Goal: Obtain resource: Obtain resource

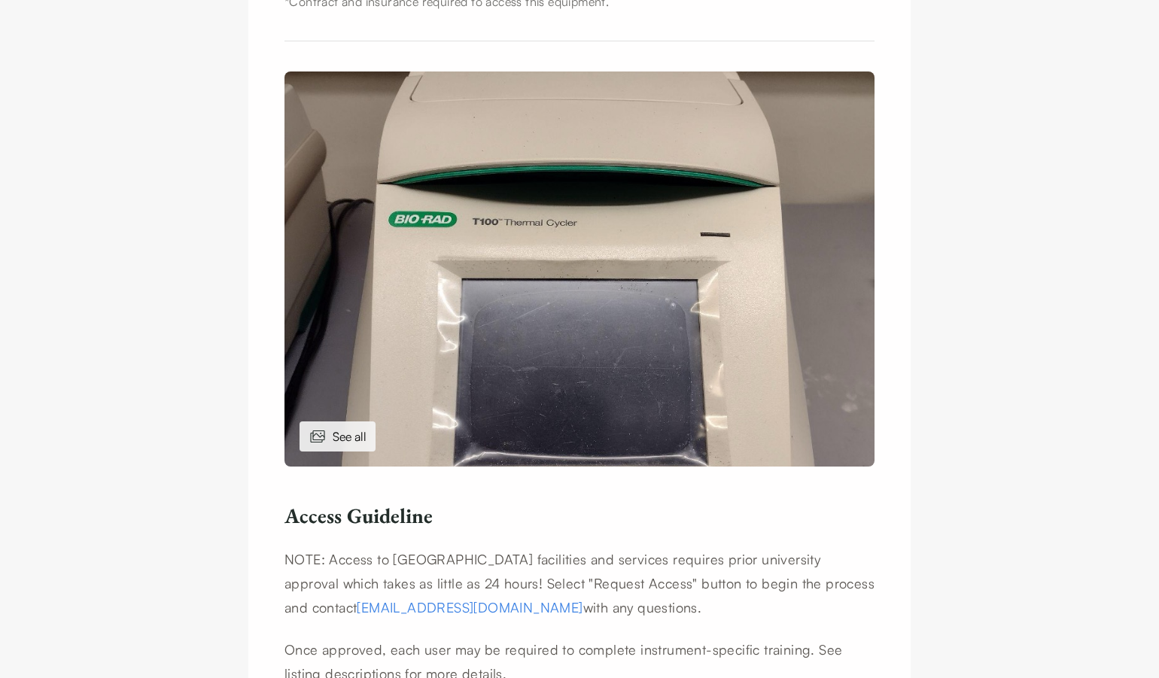
scroll to position [596, 0]
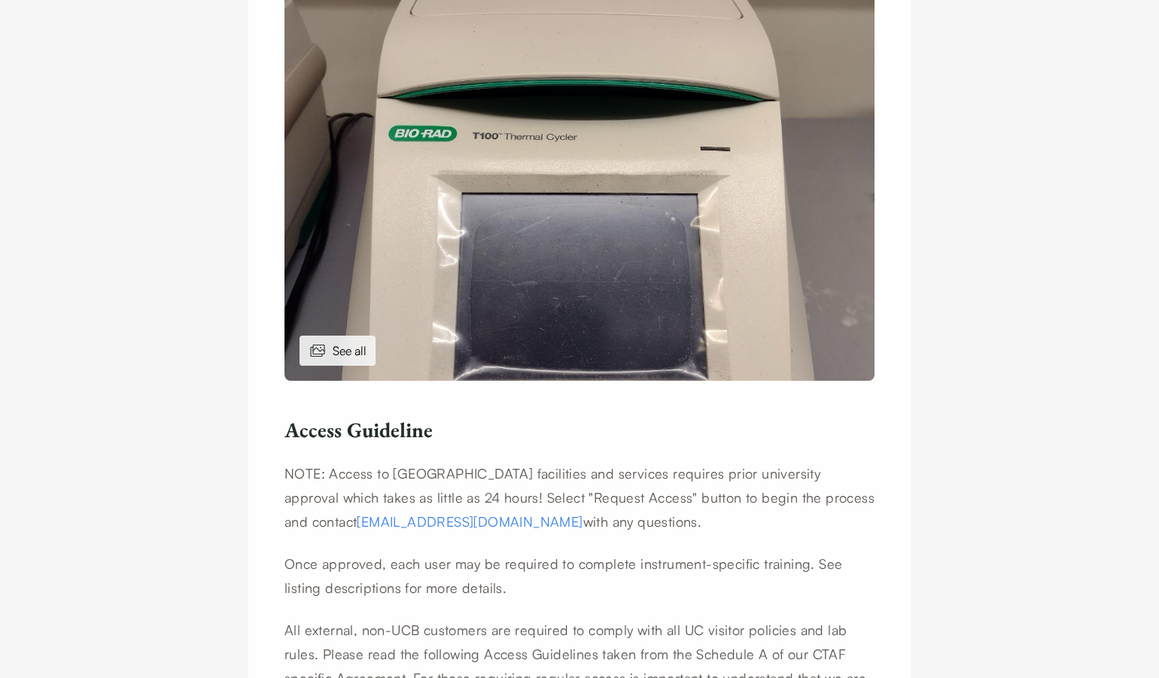
scroll to position [792, 0]
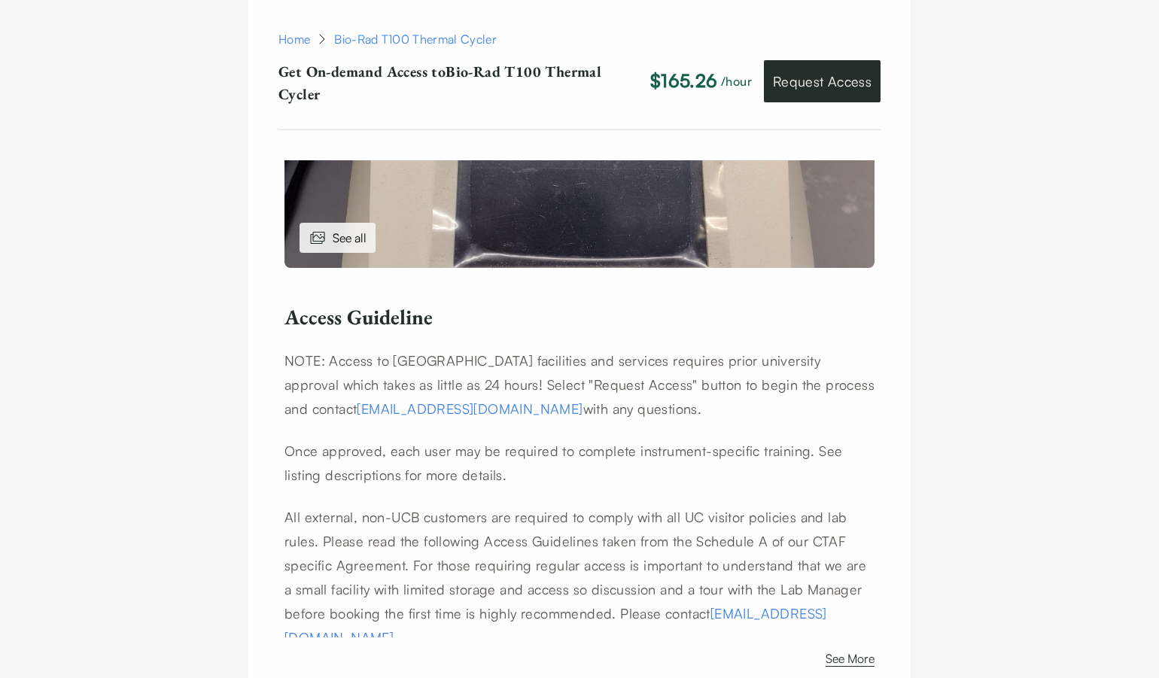
drag, startPoint x: 297, startPoint y: 364, endPoint x: 632, endPoint y: 417, distance: 339.1
click at [632, 417] on div "Home Bio-Rad T100 Thermal Cycler Equipment Home Bio-Rad T100 Thermal Cycler Get…" at bounding box center [579, 603] width 662 height 2593
click at [632, 417] on p "NOTE: Access to UC Berkeley facilities and services requires prior university a…" at bounding box center [579, 384] width 590 height 72
drag, startPoint x: 628, startPoint y: 422, endPoint x: 606, endPoint y: 477, distance: 59.1
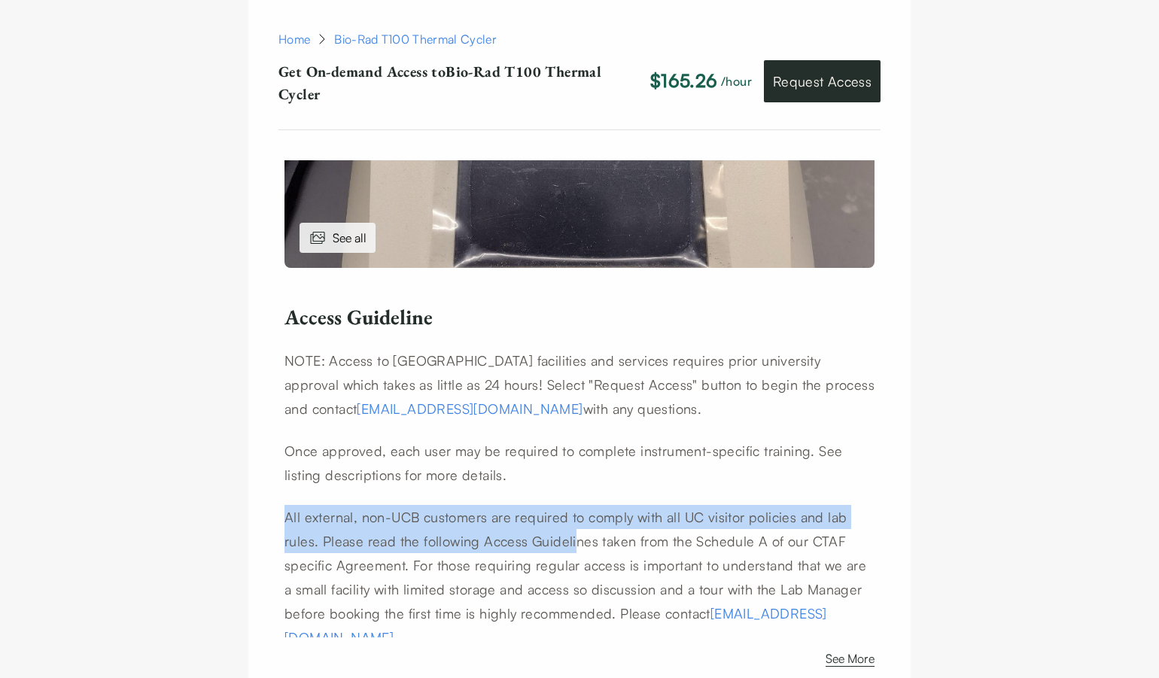
drag, startPoint x: 606, startPoint y: 477, endPoint x: 573, endPoint y: 516, distance: 51.3
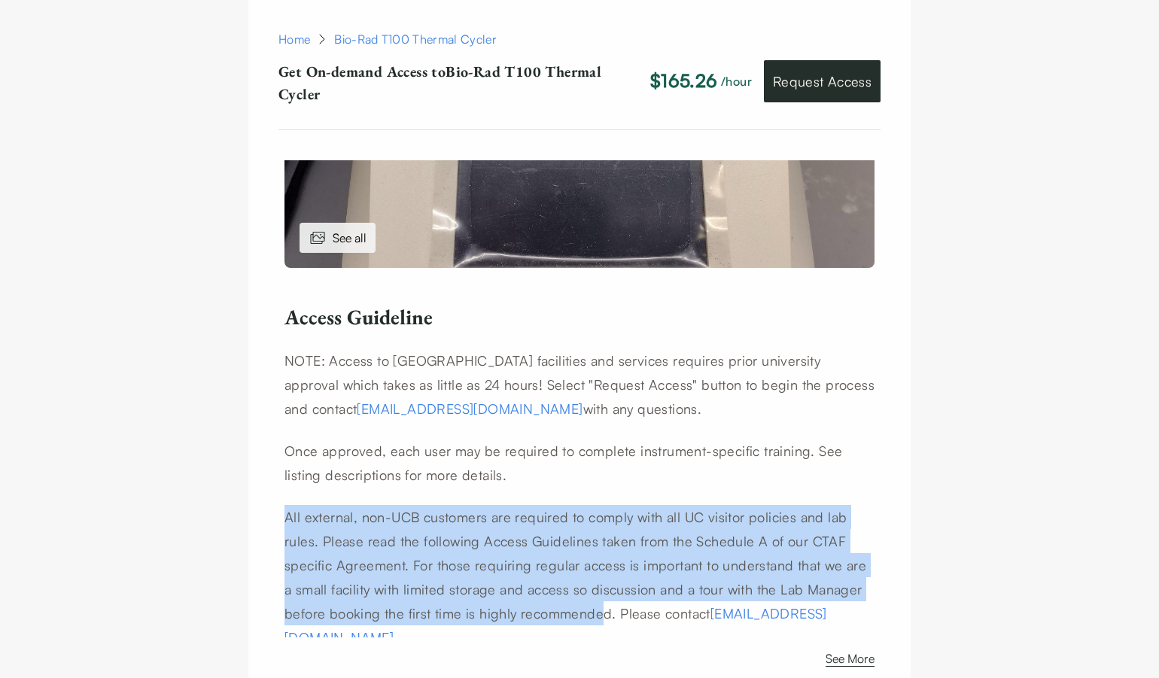
drag, startPoint x: 574, startPoint y: 486, endPoint x: 601, endPoint y: 610, distance: 126.4
click at [601, 607] on p "All external, non-UCB customers are required to comply with all UC visitor poli…" at bounding box center [579, 577] width 590 height 145
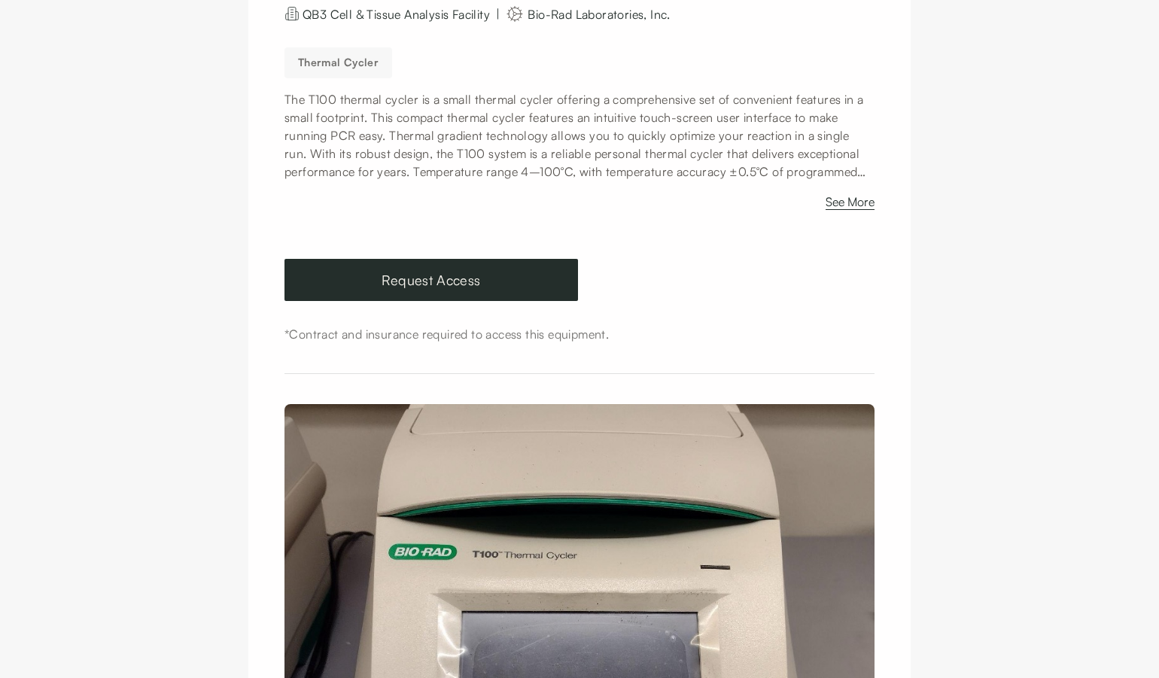
scroll to position [0, 0]
